Goal: Task Accomplishment & Management: Understand process/instructions

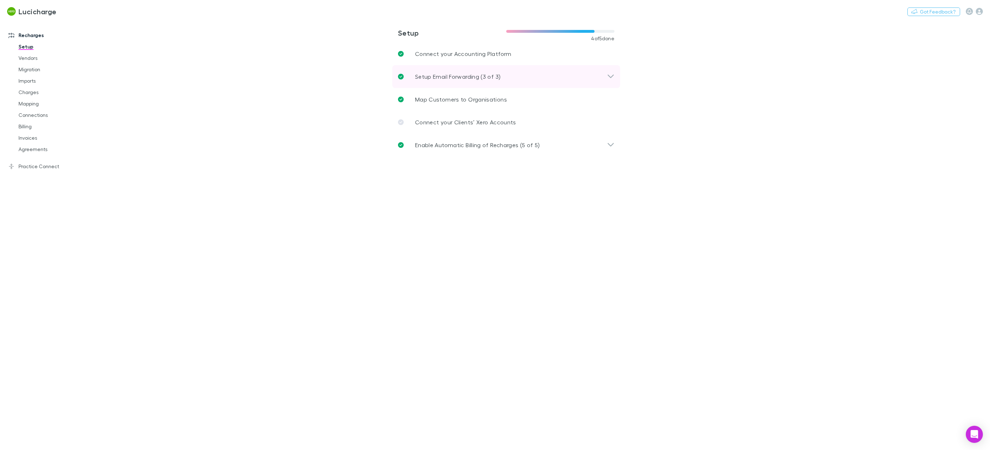
click at [470, 76] on p "Setup Email Forwarding (3 of 3)" at bounding box center [457, 76] width 85 height 9
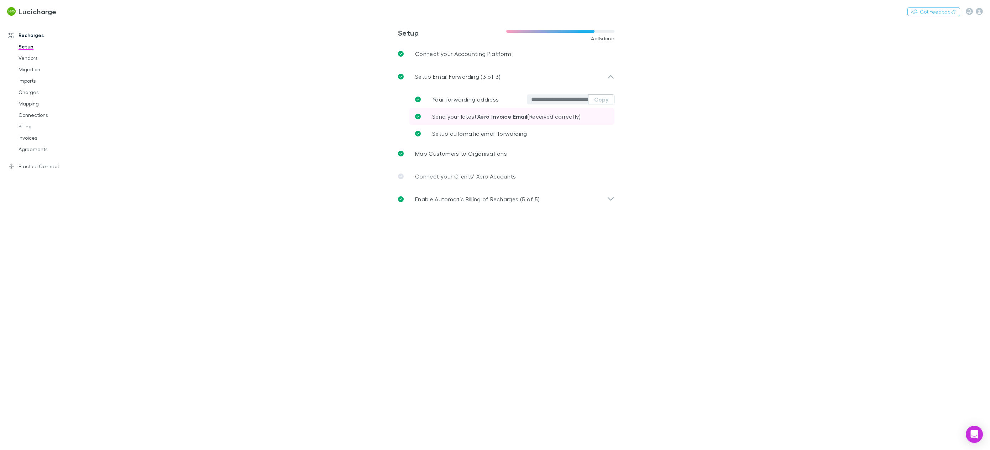
click at [490, 117] on strong "Xero Invoice Email" at bounding box center [502, 116] width 51 height 7
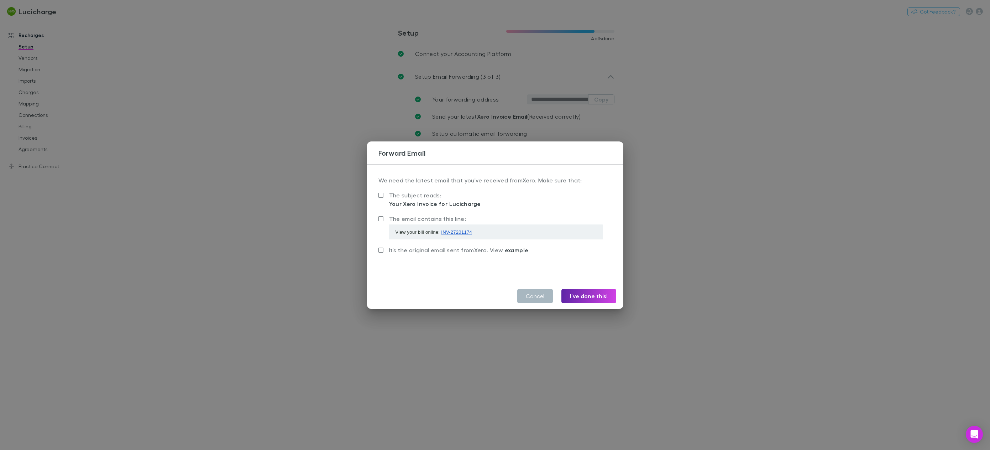
click at [539, 294] on button "Cancel" at bounding box center [535, 296] width 36 height 14
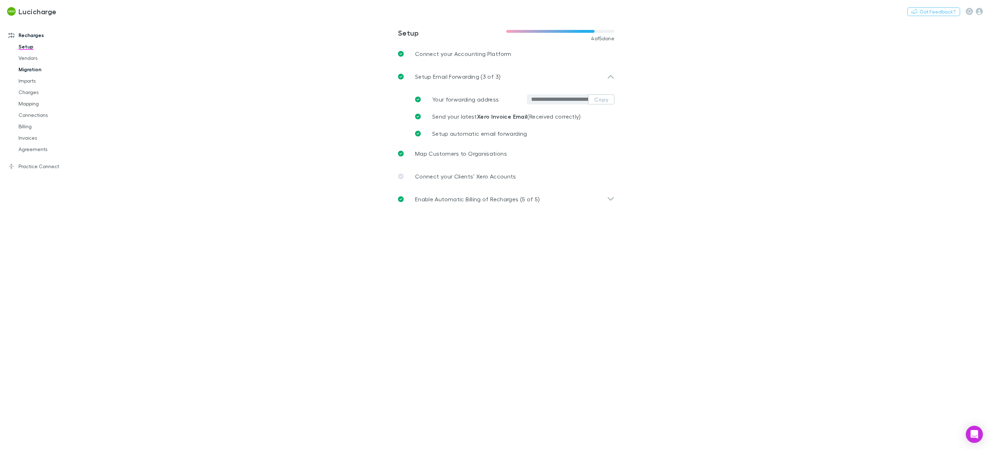
drag, startPoint x: 25, startPoint y: 86, endPoint x: 44, endPoint y: 74, distance: 21.7
click at [25, 86] on link "Imports" at bounding box center [55, 80] width 89 height 11
